Goal: Information Seeking & Learning: Learn about a topic

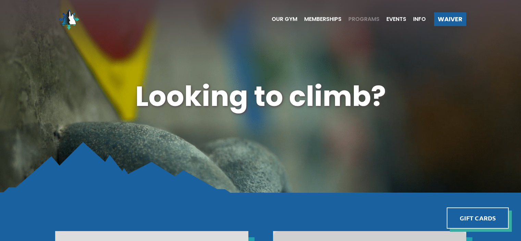
click at [371, 18] on span "Programs" at bounding box center [363, 18] width 31 height 5
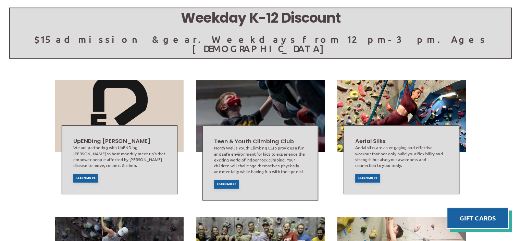
scroll to position [137, 0]
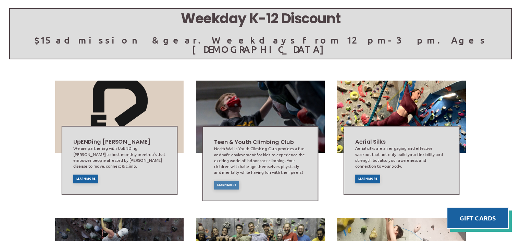
click at [233, 184] on span "Learn More" at bounding box center [226, 185] width 19 height 3
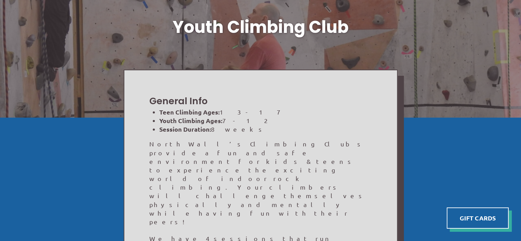
scroll to position [36, 0]
